Goal: Task Accomplishment & Management: Manage account settings

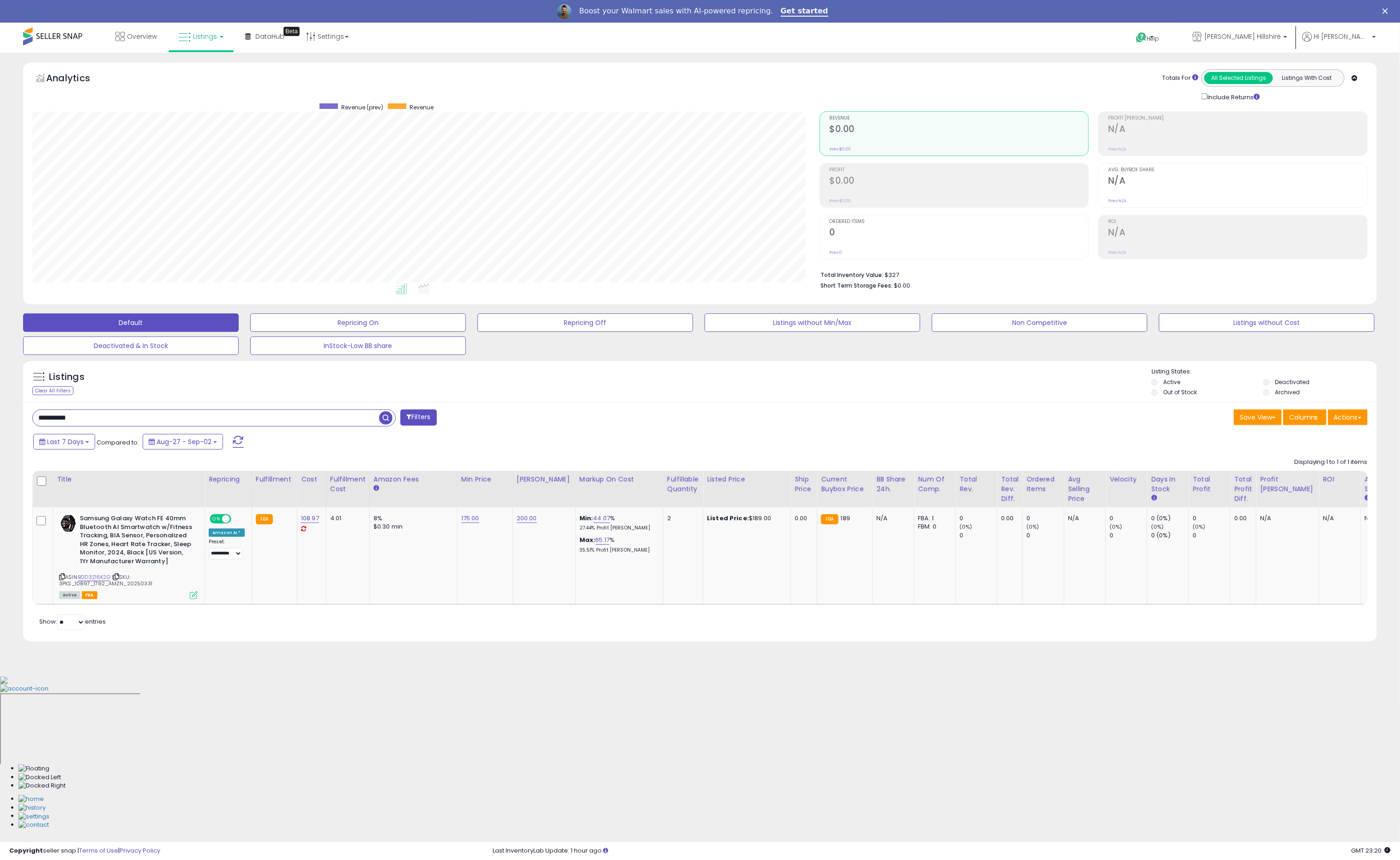
scroll to position [189, 788]
click at [1258, 40] on span "[PERSON_NAME] Hillshire" at bounding box center [1242, 36] width 77 height 9
click at [1349, 34] on span "Hi [PERSON_NAME]" at bounding box center [1342, 36] width 55 height 9
click at [1361, 76] on link "Account" at bounding box center [1355, 72] width 24 height 9
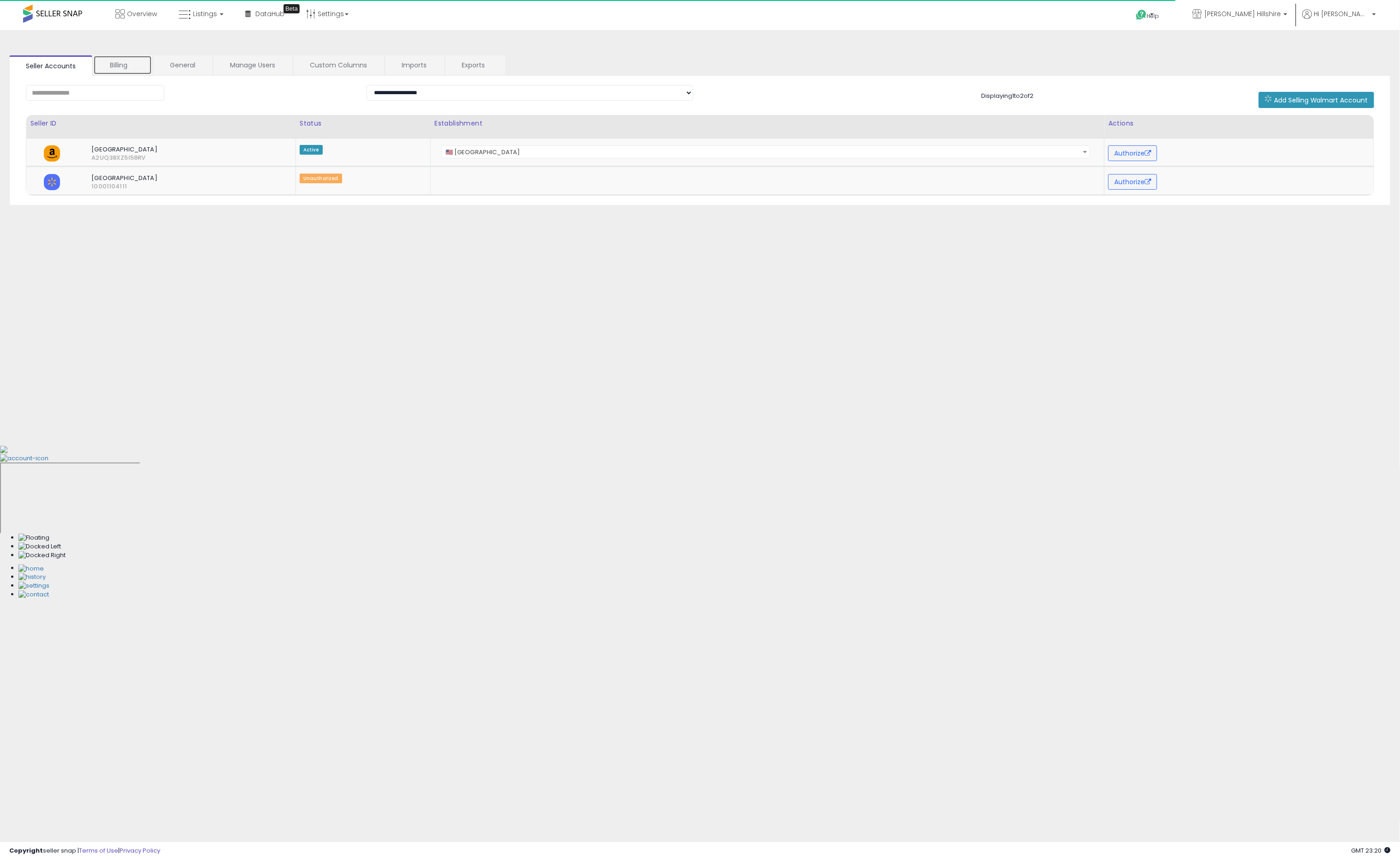
click at [143, 67] on link "Billing" at bounding box center [123, 65] width 59 height 20
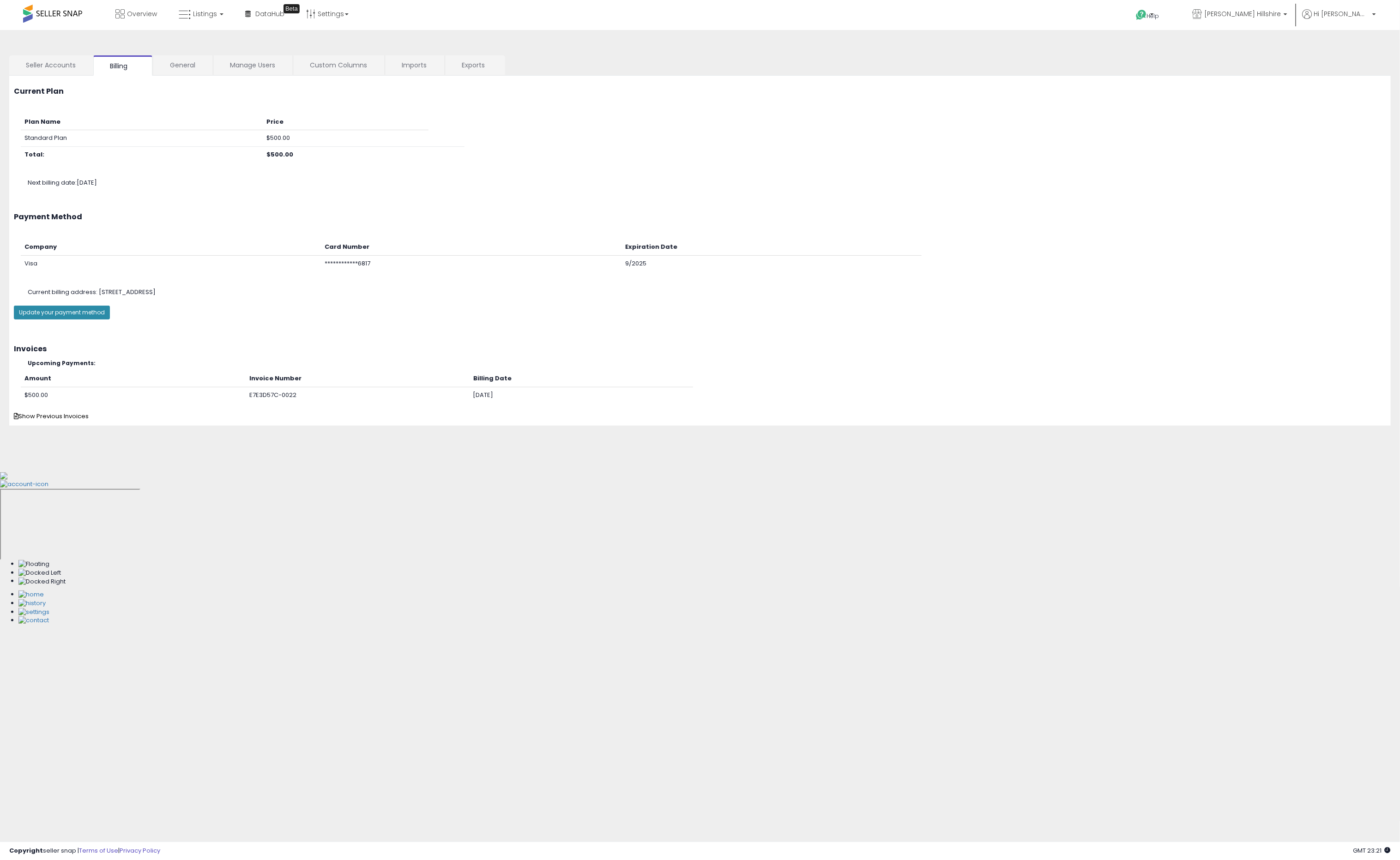
click at [84, 311] on button "Update your payment method" at bounding box center [61, 312] width 96 height 14
